Goal: Transaction & Acquisition: Purchase product/service

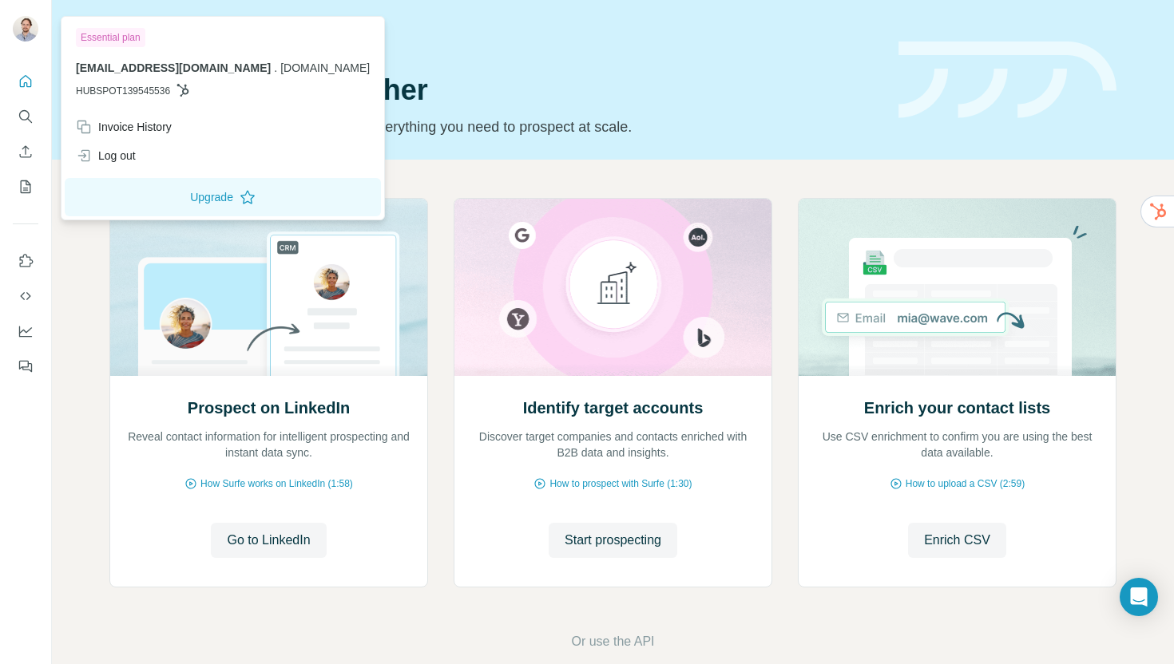
click at [18, 30] on img at bounding box center [26, 29] width 26 height 26
click at [116, 125] on div "Invoice History" at bounding box center [124, 127] width 96 height 16
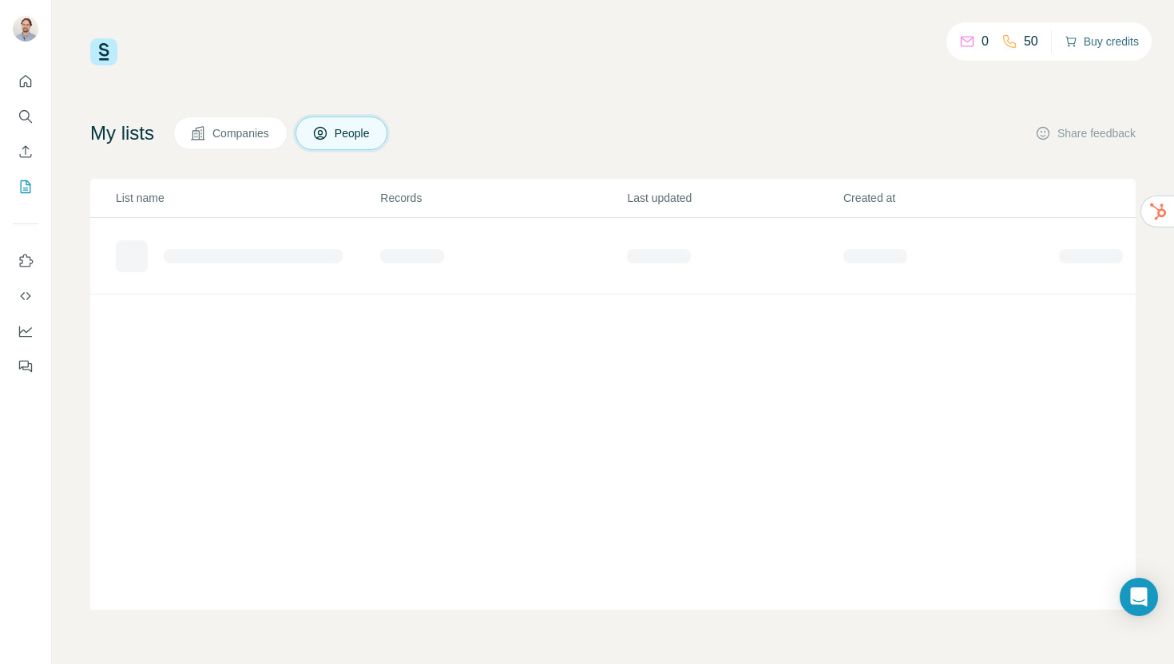
click at [1087, 38] on button "Buy credits" at bounding box center [1101, 41] width 74 height 22
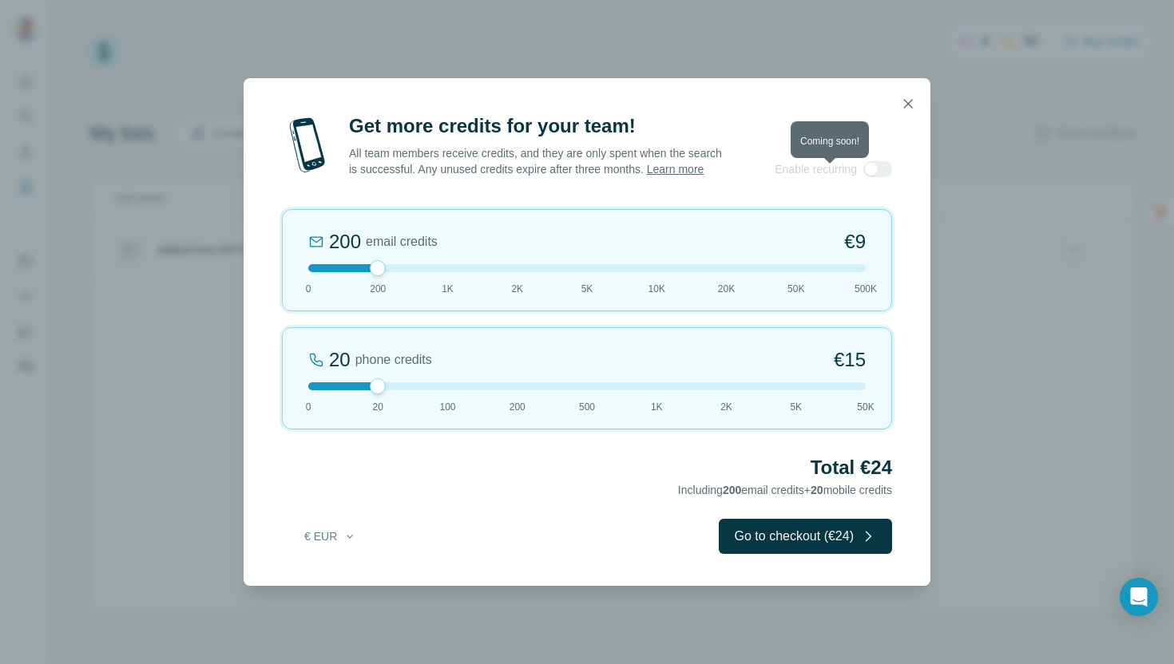
click at [867, 177] on div at bounding box center [877, 169] width 29 height 16
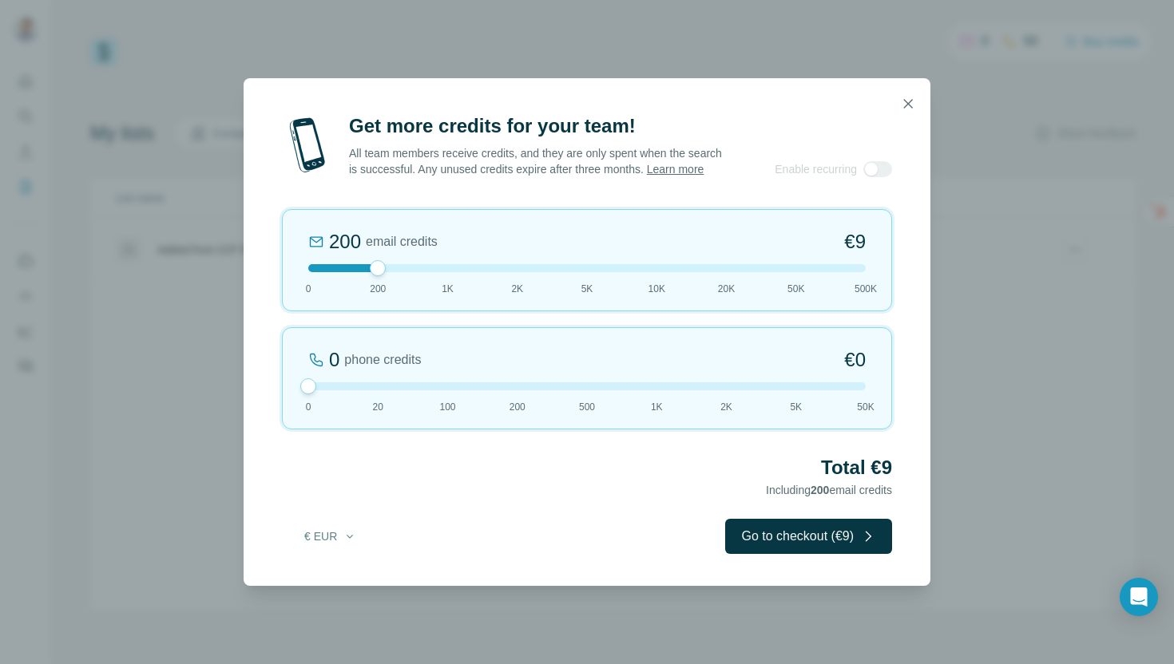
drag, startPoint x: 374, startPoint y: 389, endPoint x: 304, endPoint y: 389, distance: 70.3
click at [304, 389] on div at bounding box center [308, 386] width 16 height 16
click at [433, 272] on div at bounding box center [586, 268] width 557 height 8
click at [381, 272] on div at bounding box center [586, 268] width 557 height 8
click at [433, 272] on div at bounding box center [586, 268] width 557 height 8
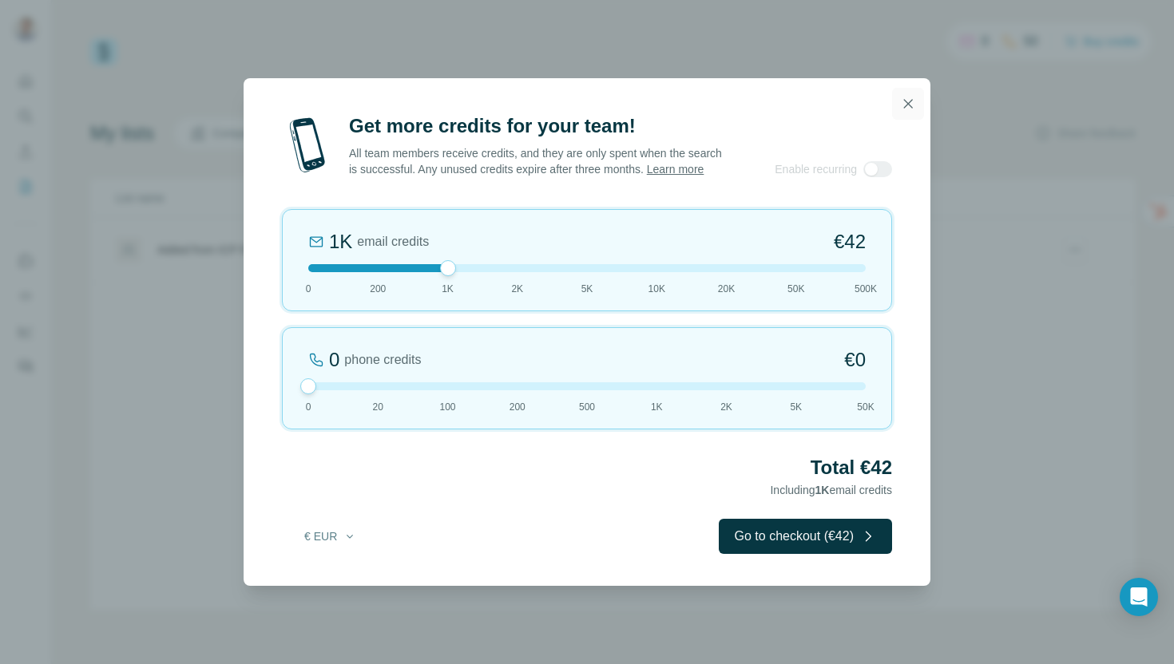
click at [906, 99] on icon "button" at bounding box center [908, 103] width 9 height 9
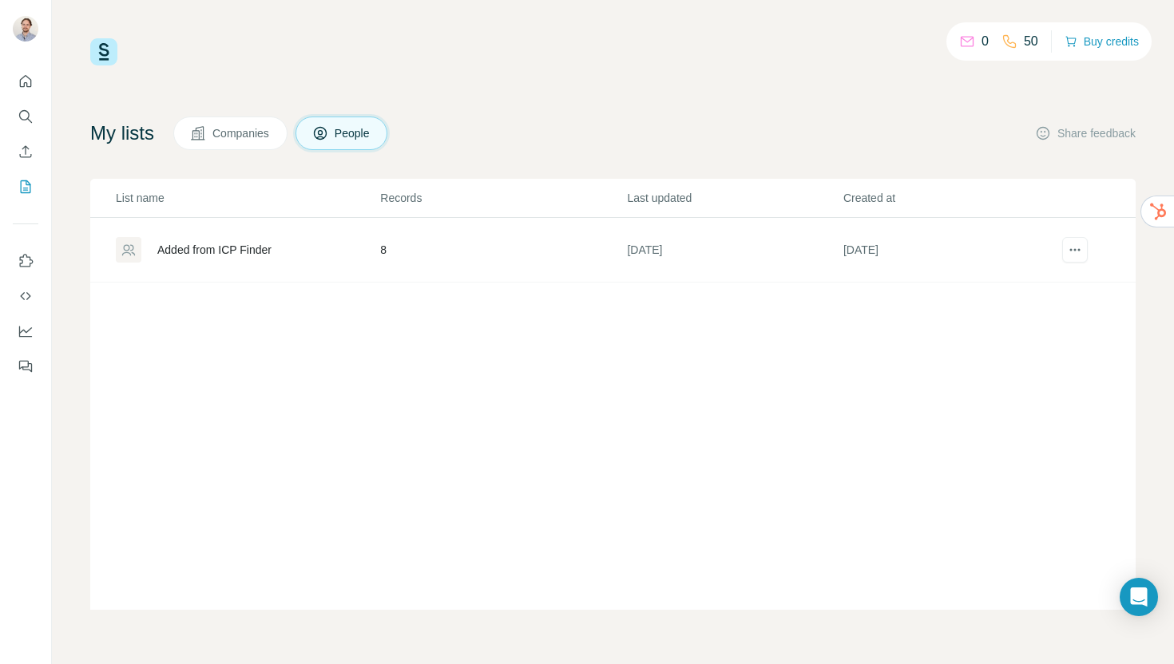
click at [763, 123] on div "My lists Companies People Share feedback" at bounding box center [612, 134] width 1045 height 34
click at [1110, 45] on button "Buy credits" at bounding box center [1101, 41] width 74 height 22
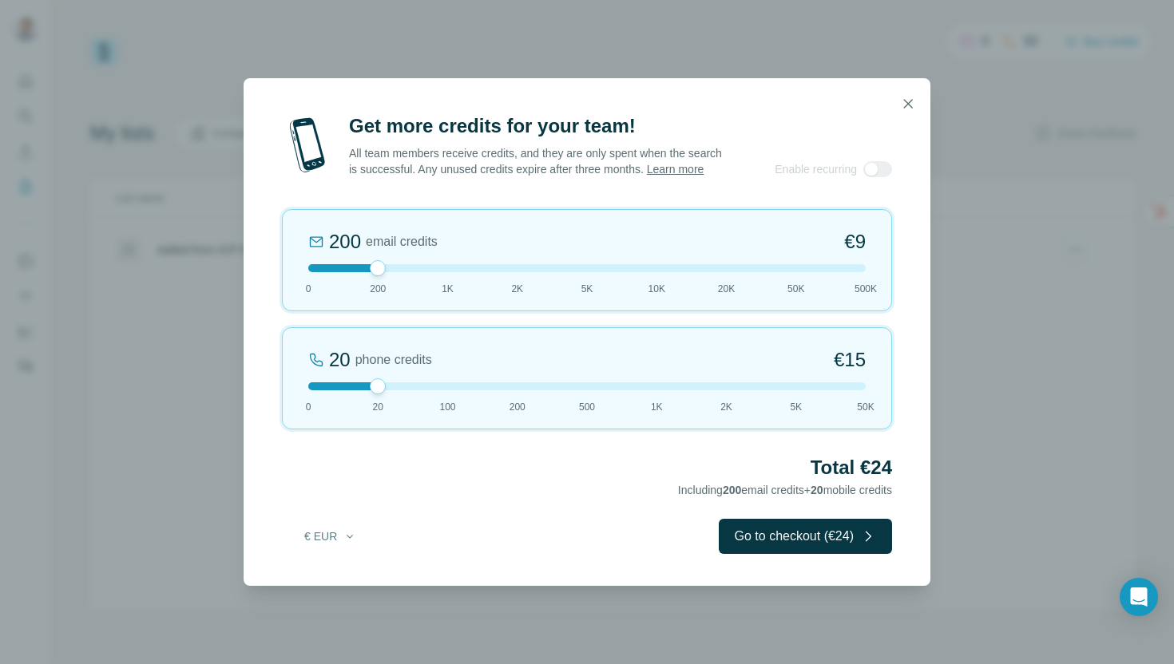
click at [435, 272] on div at bounding box center [586, 268] width 557 height 8
click at [315, 390] on div at bounding box center [586, 386] width 557 height 8
click at [519, 283] on div "1K email credits €42 0 200 1K 2K 5K 10K 20K 50K 500K" at bounding box center [587, 260] width 610 height 102
click at [451, 272] on div at bounding box center [586, 268] width 557 height 8
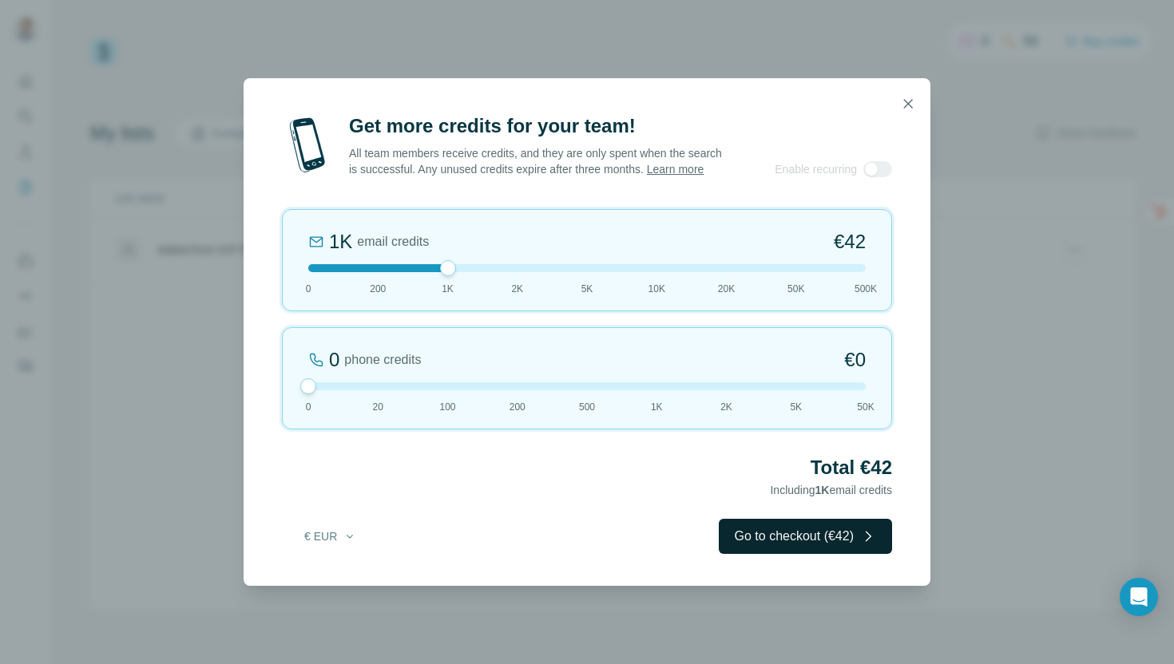
click at [809, 551] on button "Go to checkout (€42)" at bounding box center [805, 536] width 173 height 35
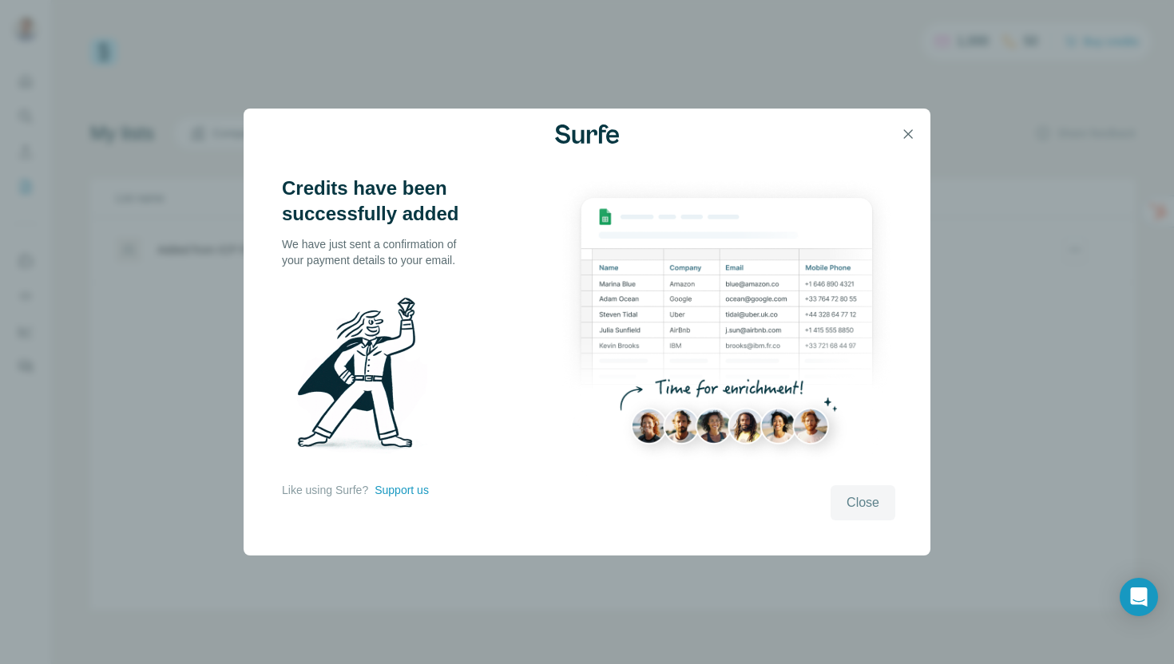
click at [846, 499] on span "Close" at bounding box center [862, 502] width 33 height 19
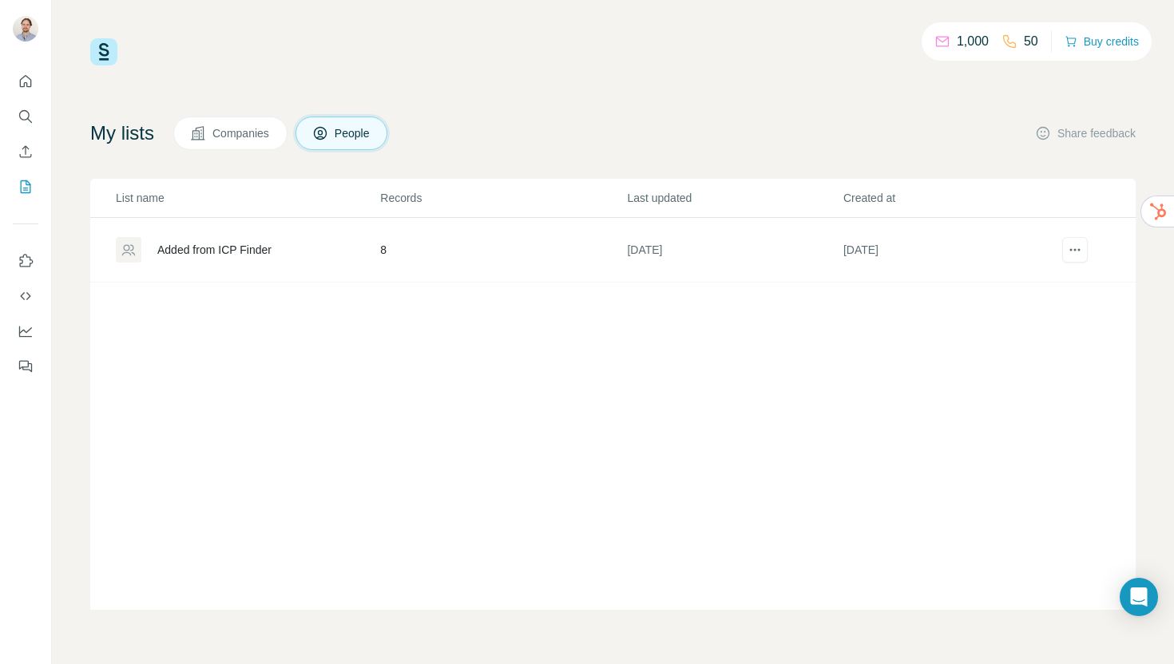
click at [251, 255] on div "Added from ICP Finder" at bounding box center [214, 250] width 114 height 16
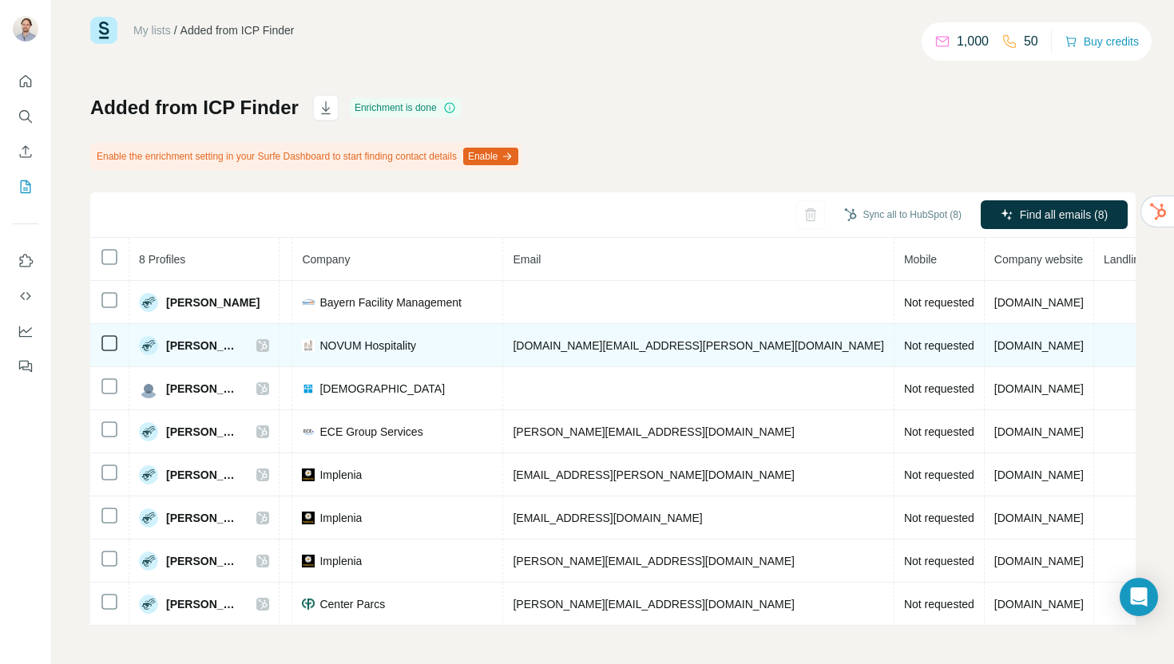
scroll to position [0, 386]
